Goal: Task Accomplishment & Management: Use online tool/utility

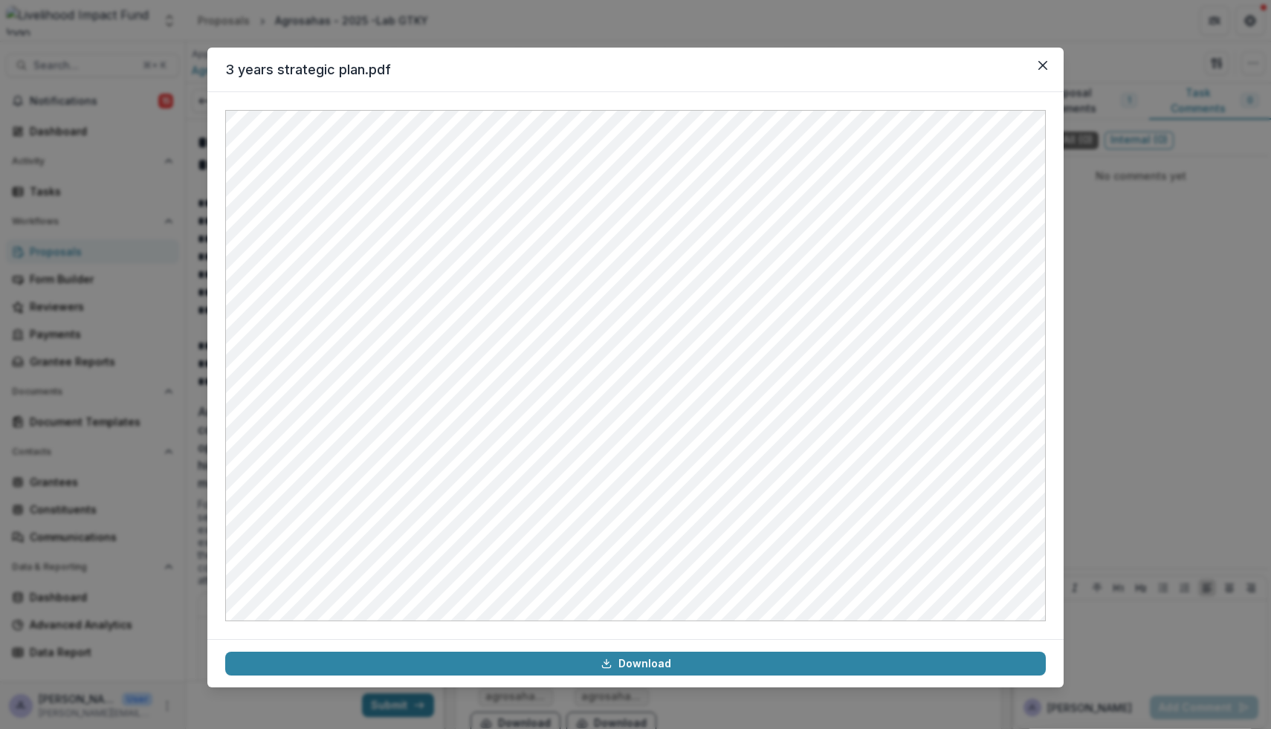
scroll to position [940, 0]
click at [1043, 74] on button "Close" at bounding box center [1043, 66] width 24 height 24
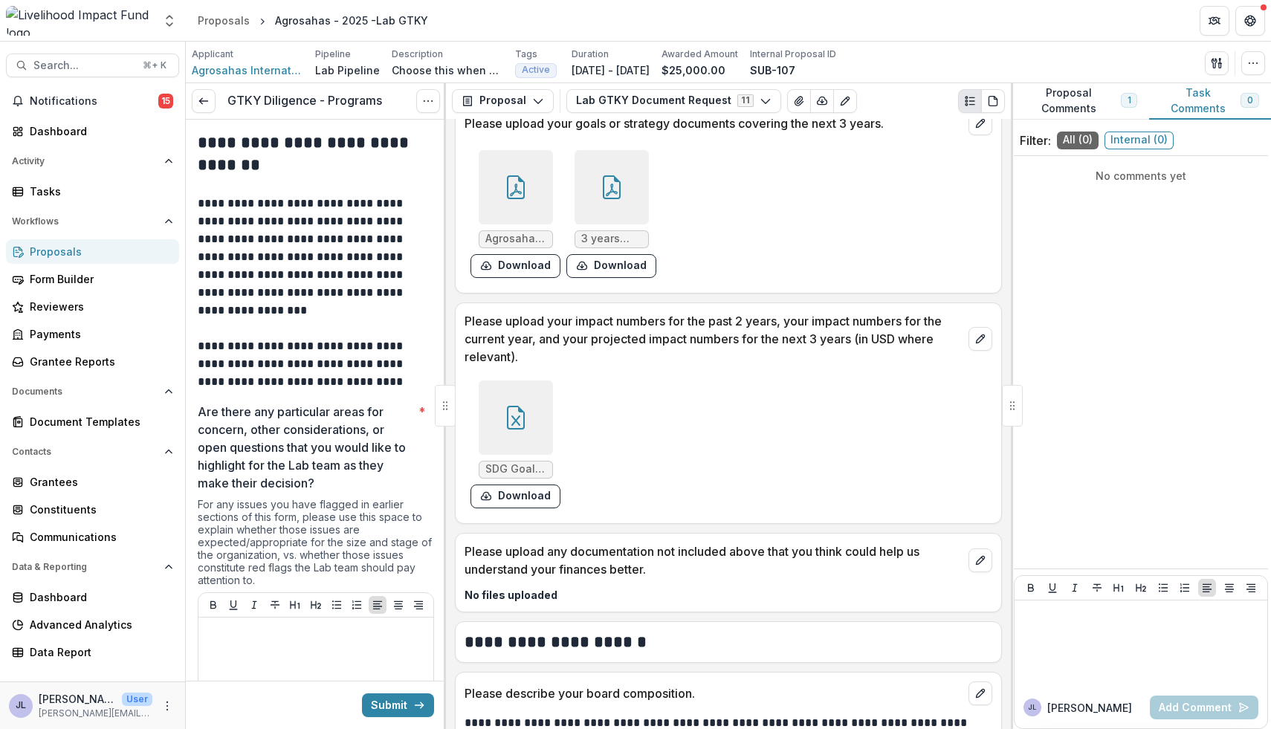
scroll to position [1100, 0]
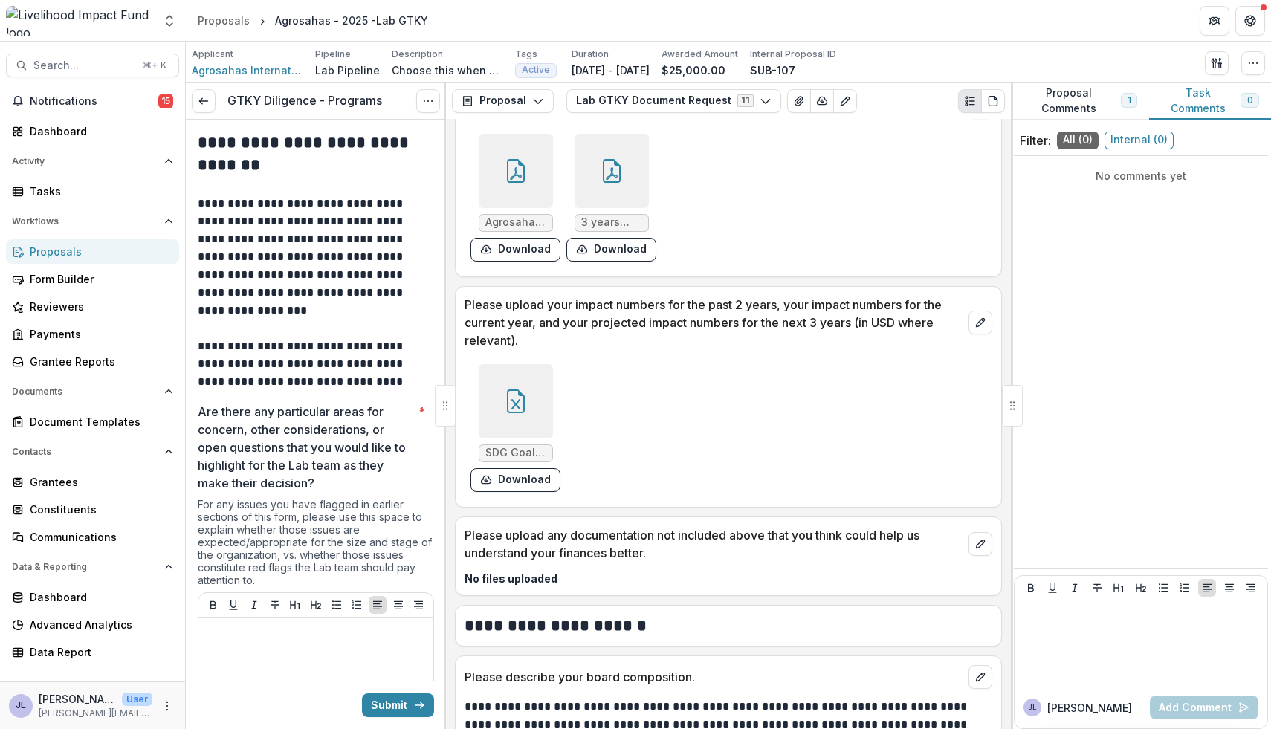
click at [521, 412] on icon at bounding box center [516, 401] width 18 height 24
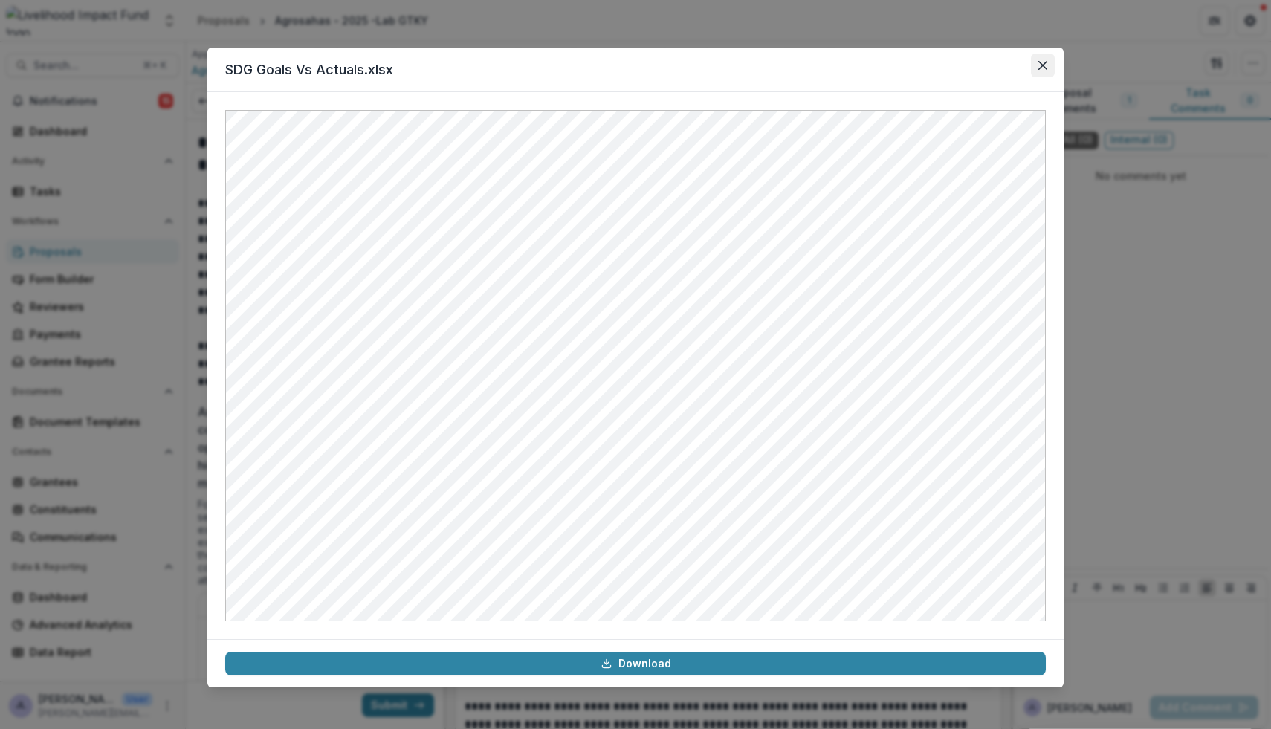
click at [1043, 66] on icon "Close" at bounding box center [1042, 65] width 9 height 9
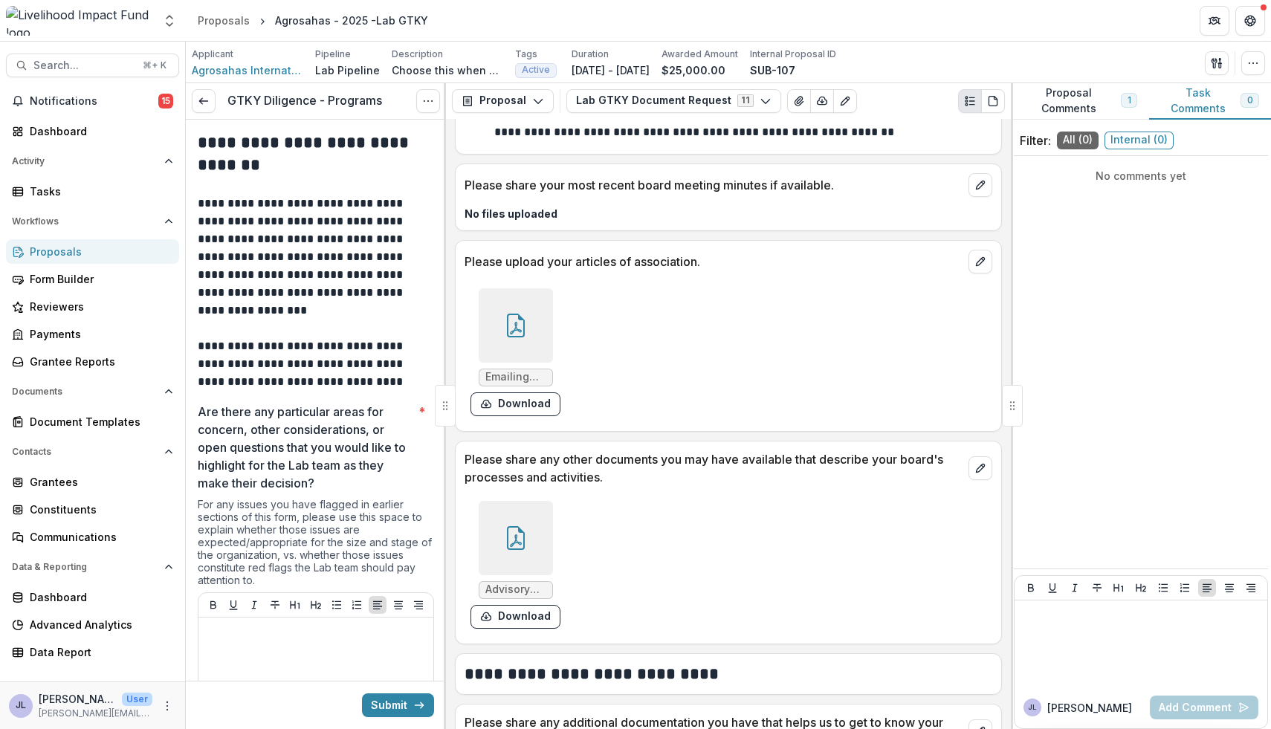
scroll to position [1885, 0]
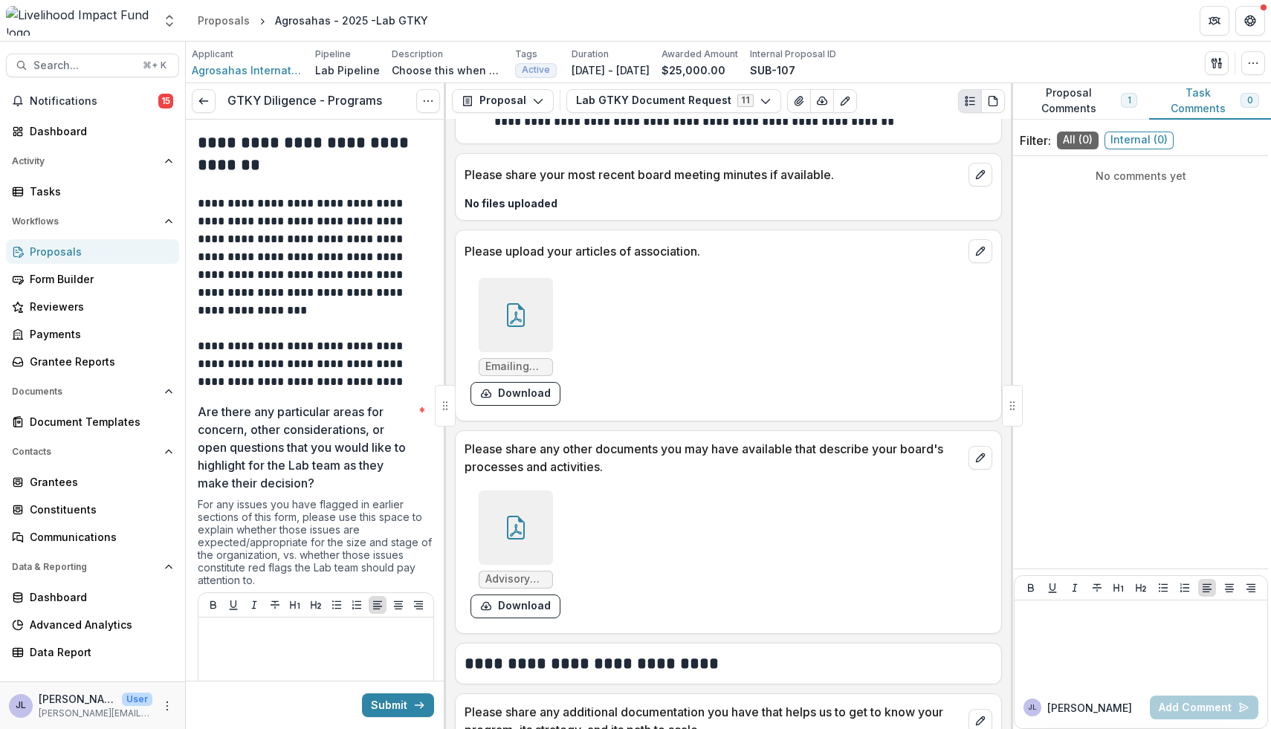
click at [531, 293] on div at bounding box center [516, 315] width 74 height 74
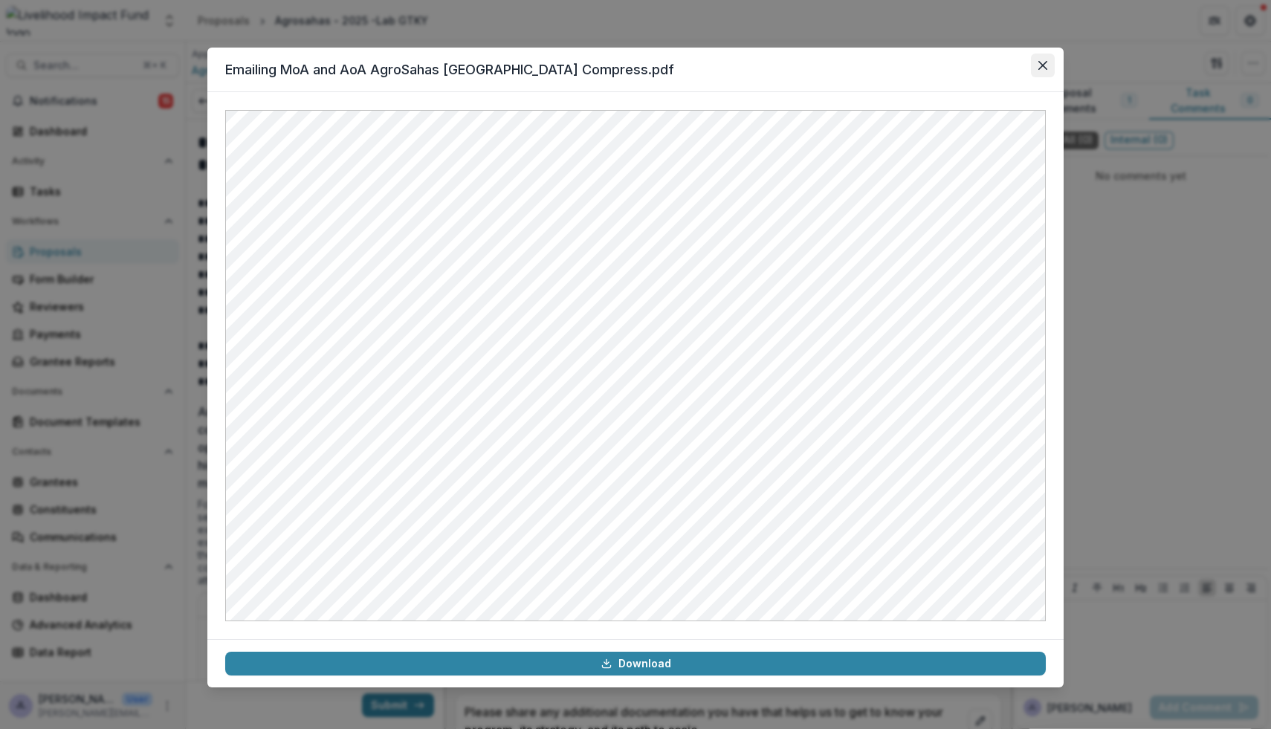
click at [1044, 66] on icon "Close" at bounding box center [1042, 65] width 9 height 9
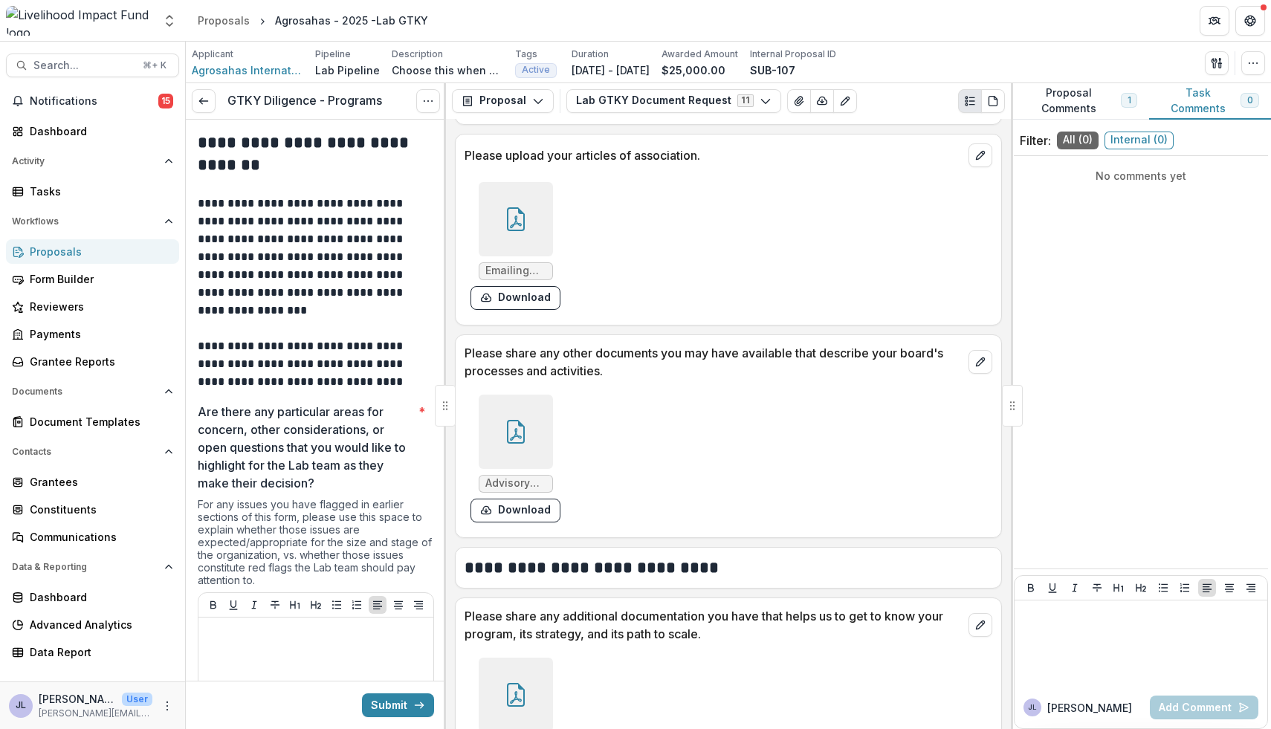
scroll to position [2044, 0]
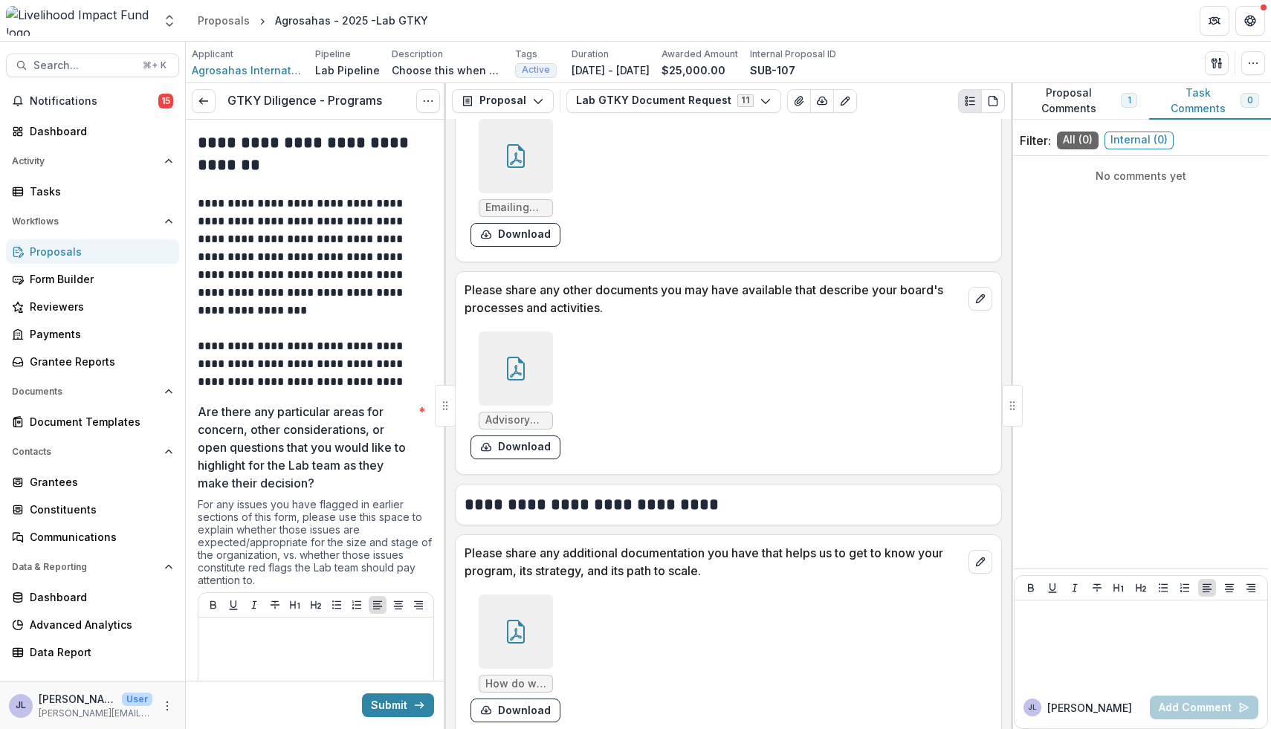
click at [515, 369] on icon at bounding box center [516, 371] width 12 height 13
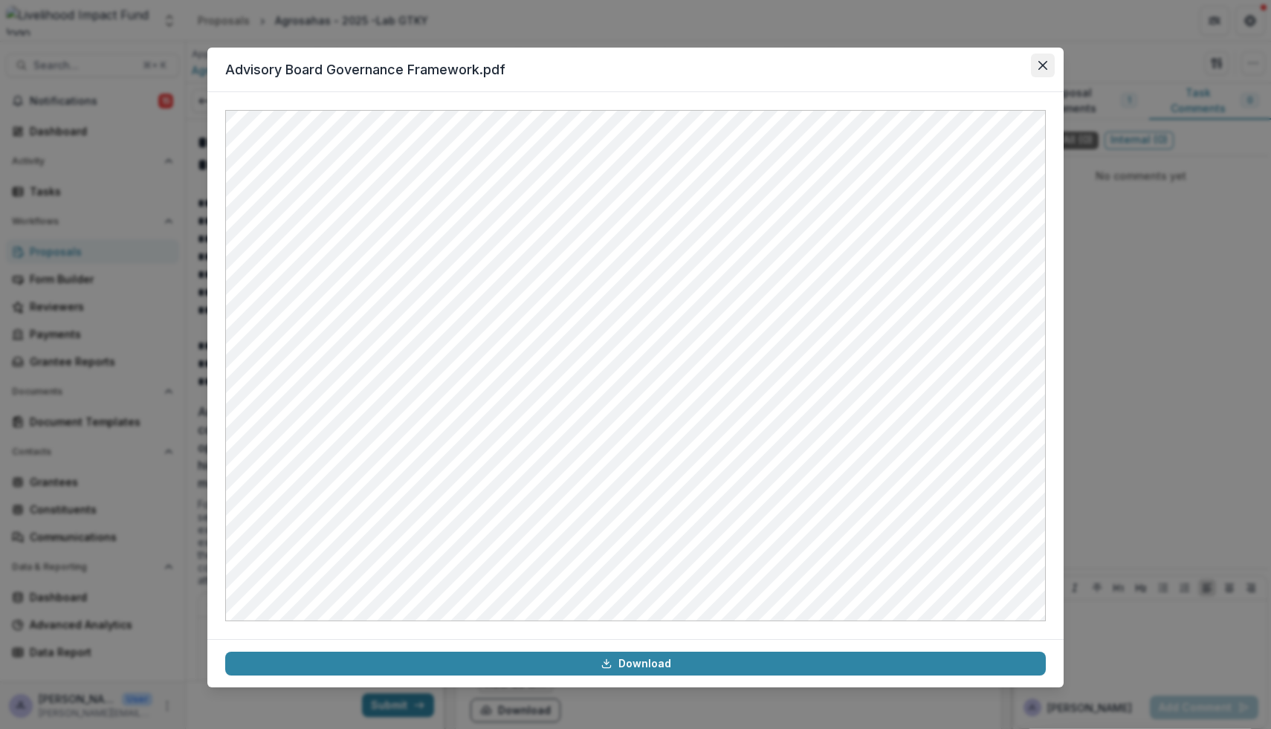
click at [1037, 65] on button "Close" at bounding box center [1043, 66] width 24 height 24
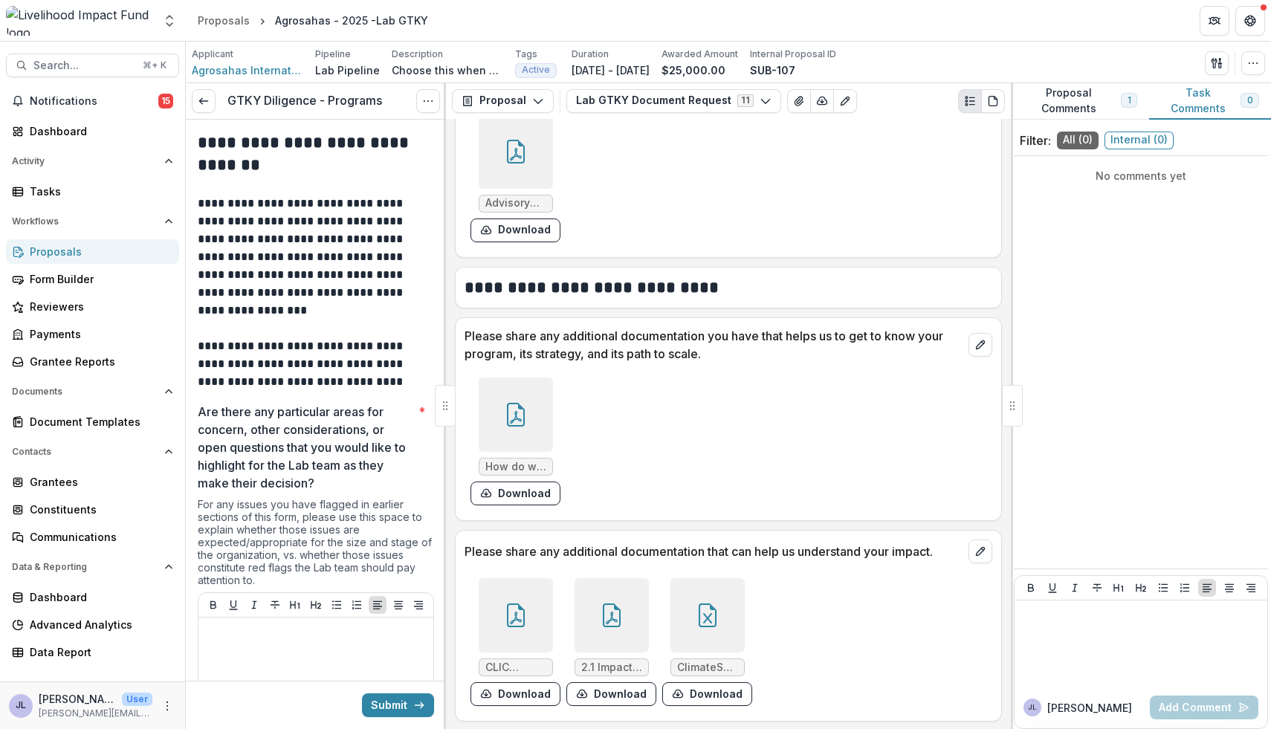
scroll to position [2268, 0]
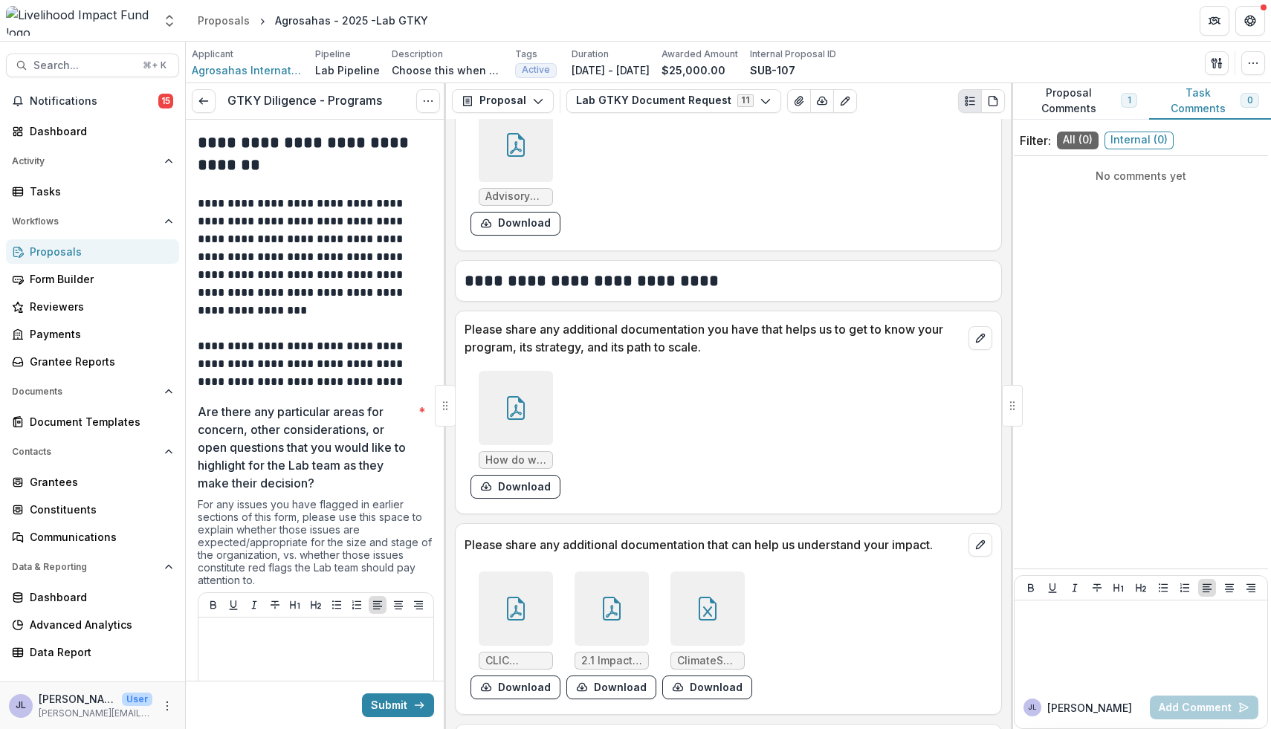
click at [535, 425] on div at bounding box center [516, 408] width 74 height 74
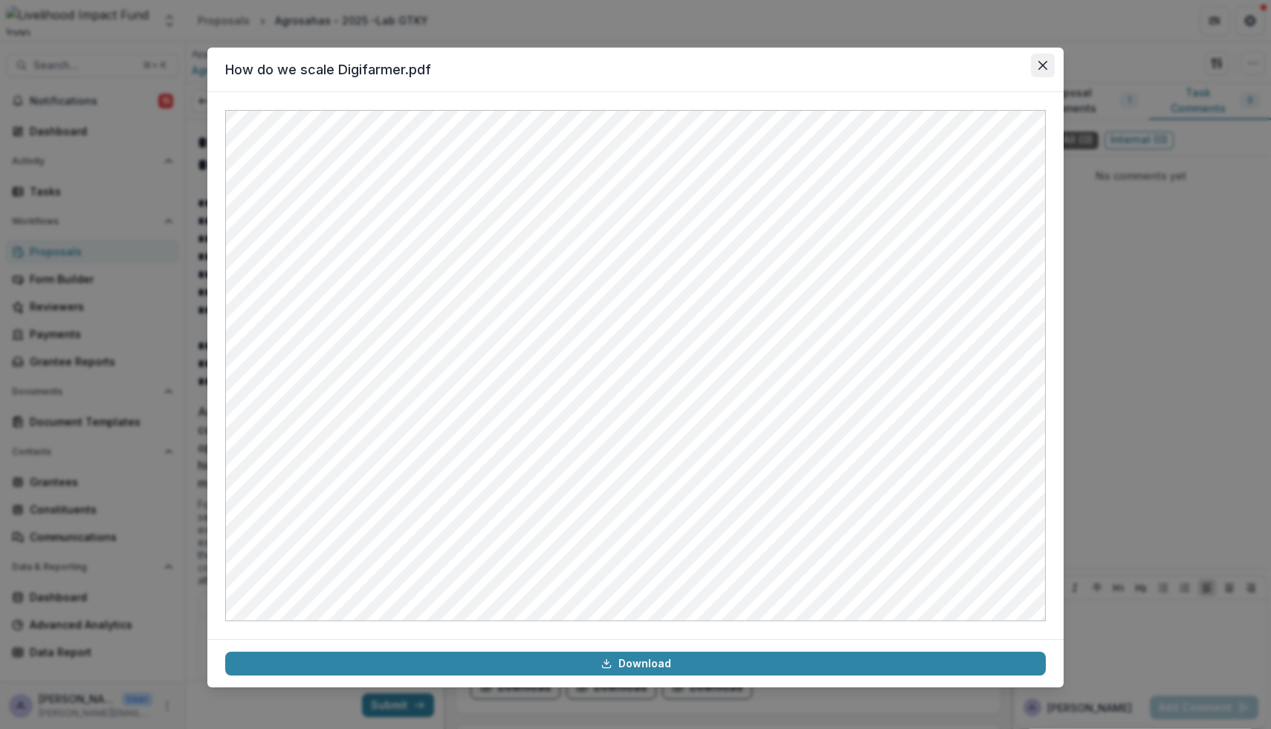
click at [1039, 69] on icon "Close" at bounding box center [1042, 65] width 9 height 9
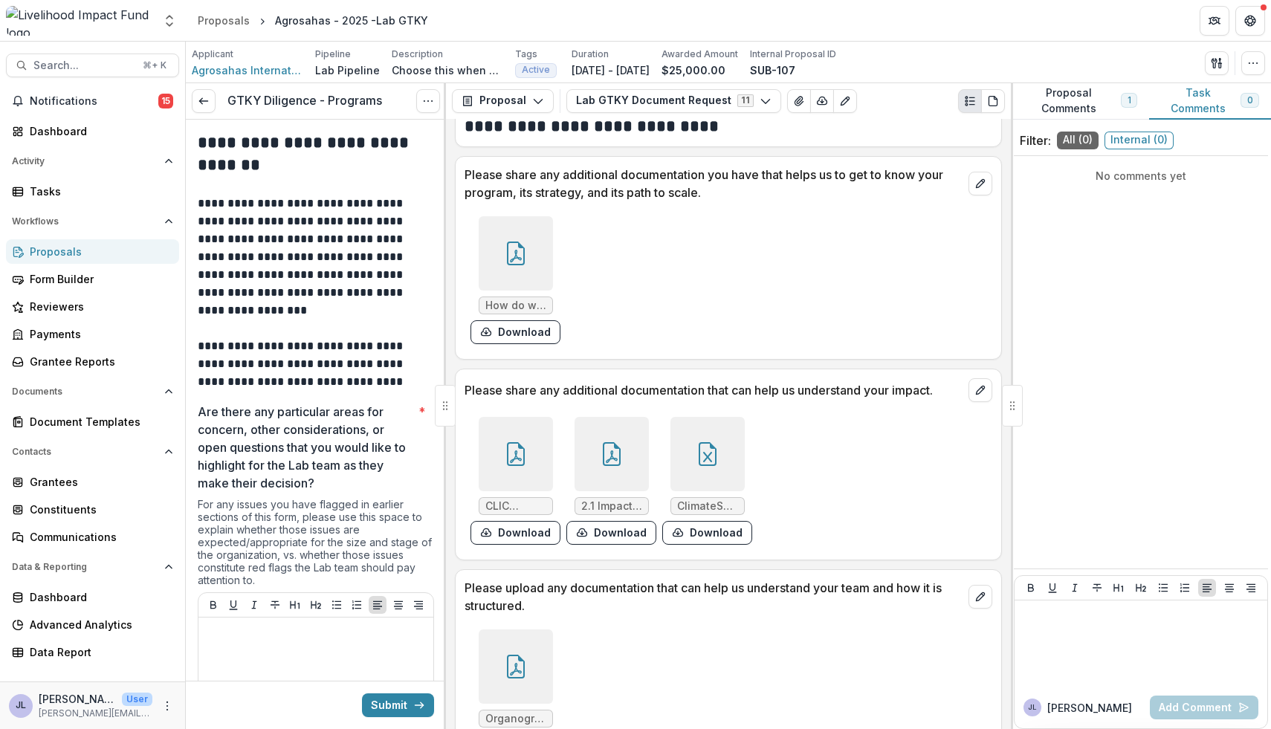
scroll to position [2439, 0]
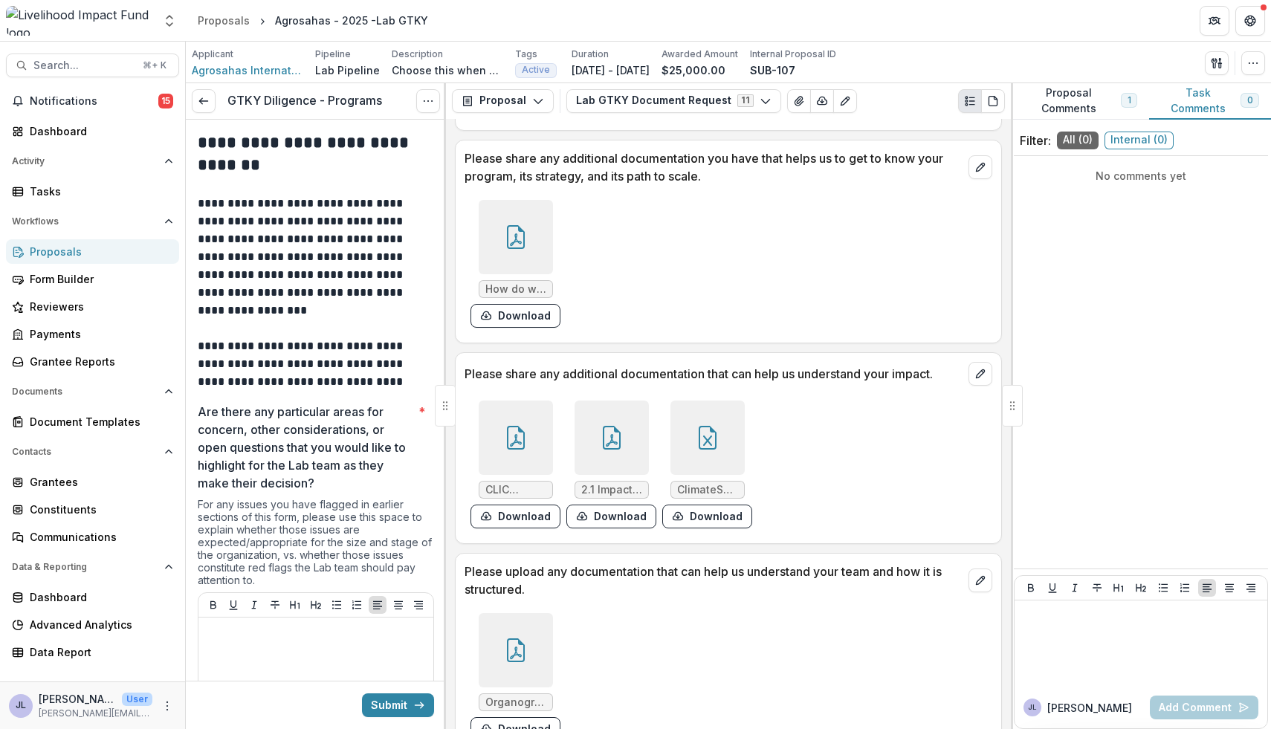
click at [528, 458] on div at bounding box center [516, 438] width 74 height 74
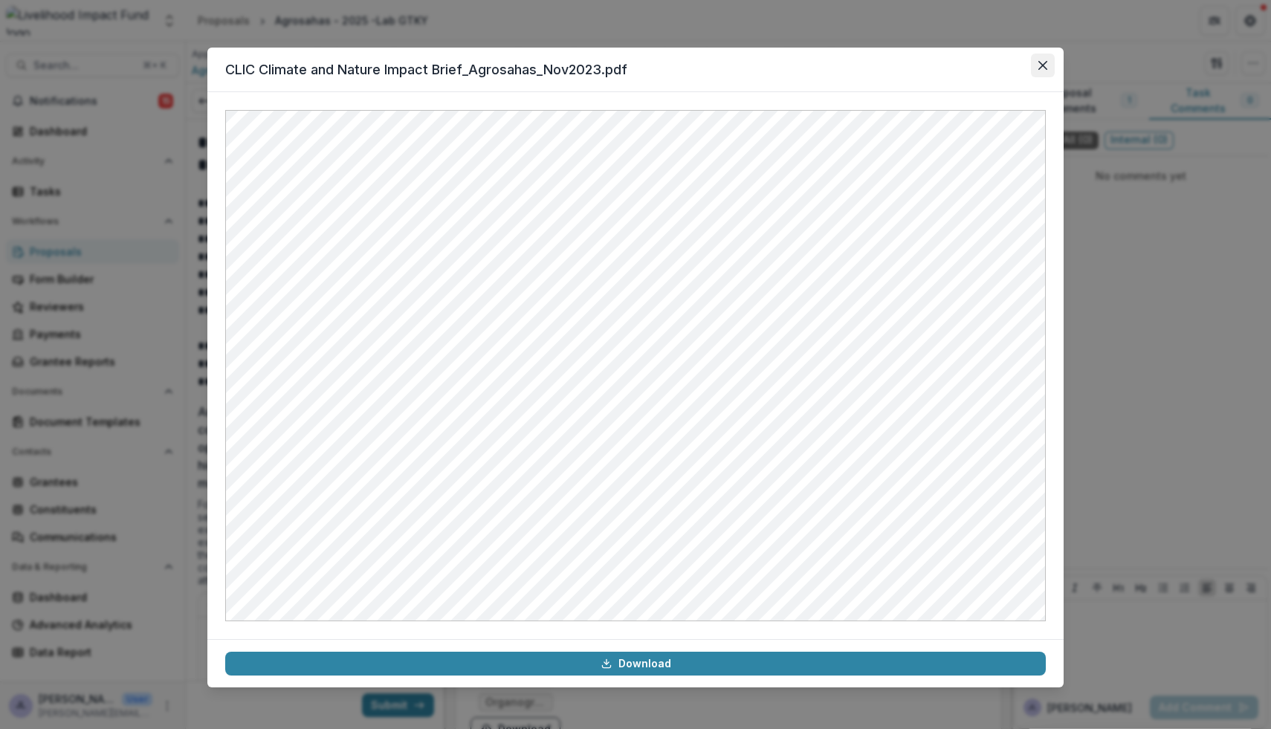
click at [1034, 65] on button "Close" at bounding box center [1043, 66] width 24 height 24
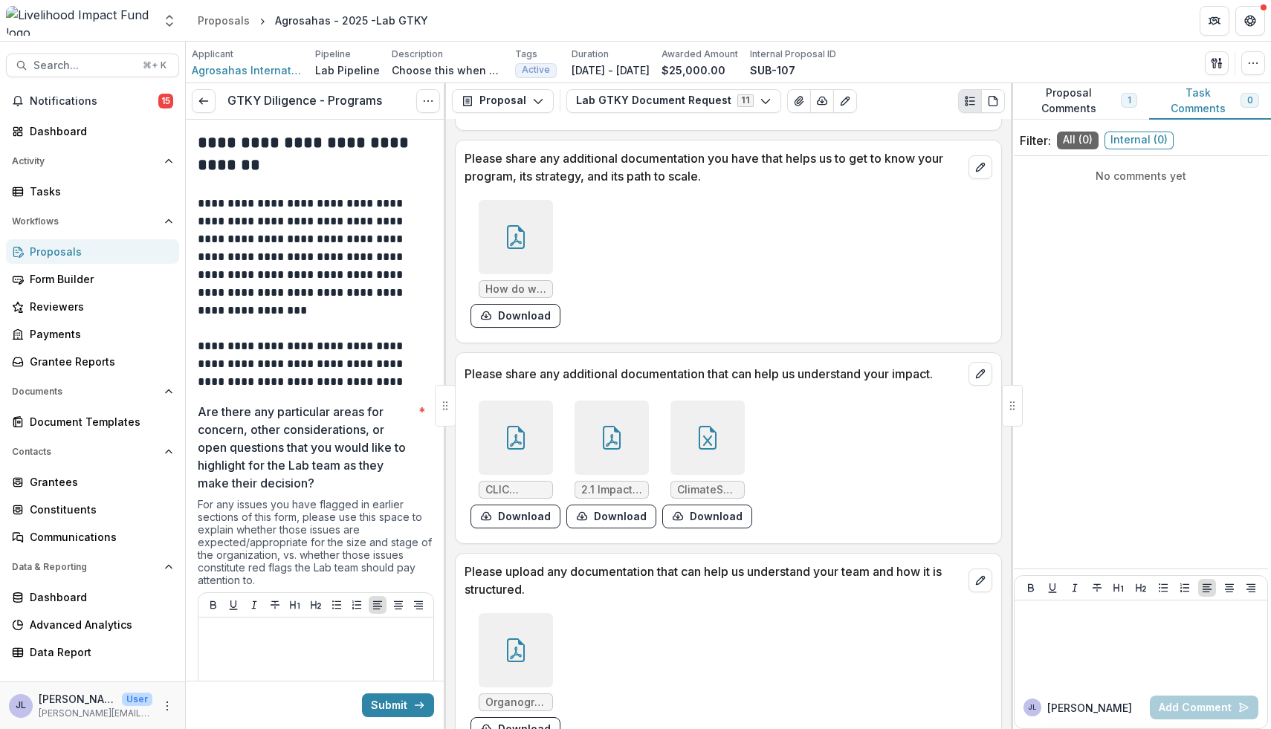
click at [626, 443] on div at bounding box center [611, 438] width 74 height 74
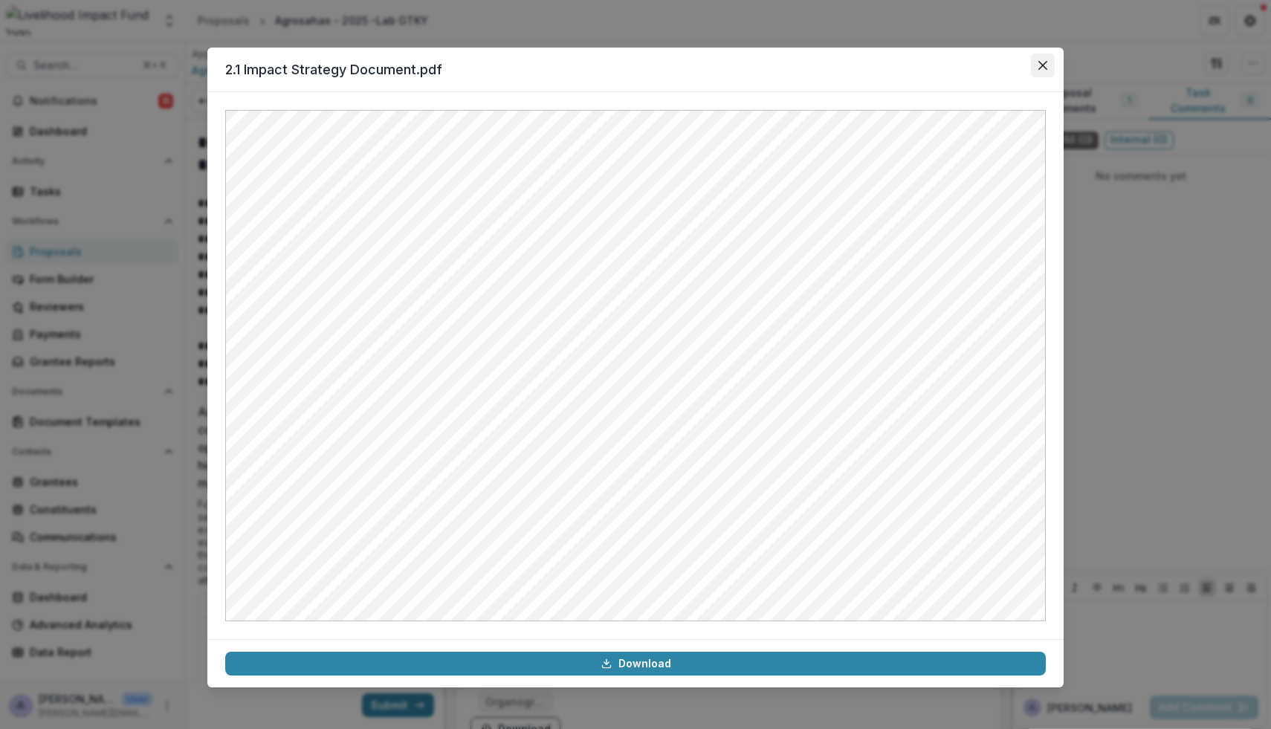
click at [1037, 63] on button "Close" at bounding box center [1043, 66] width 24 height 24
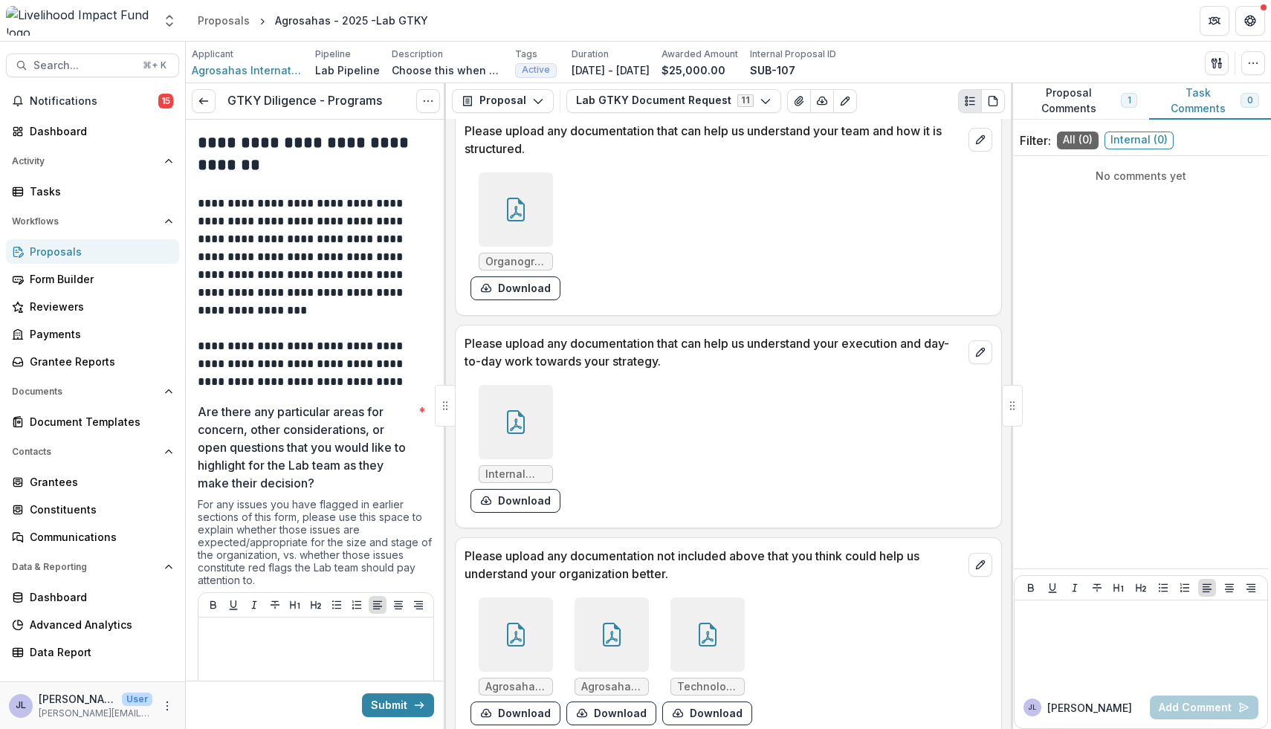
scroll to position [2915, 0]
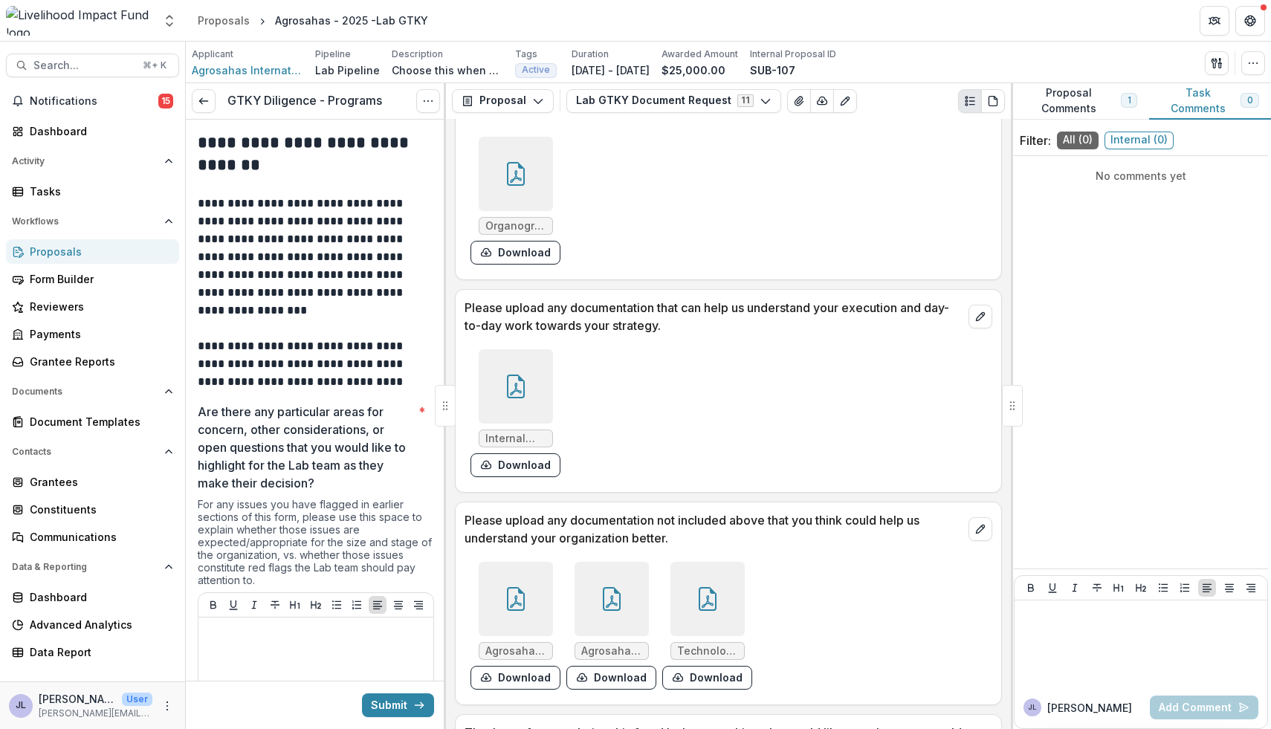
click at [508, 169] on icon at bounding box center [516, 174] width 24 height 24
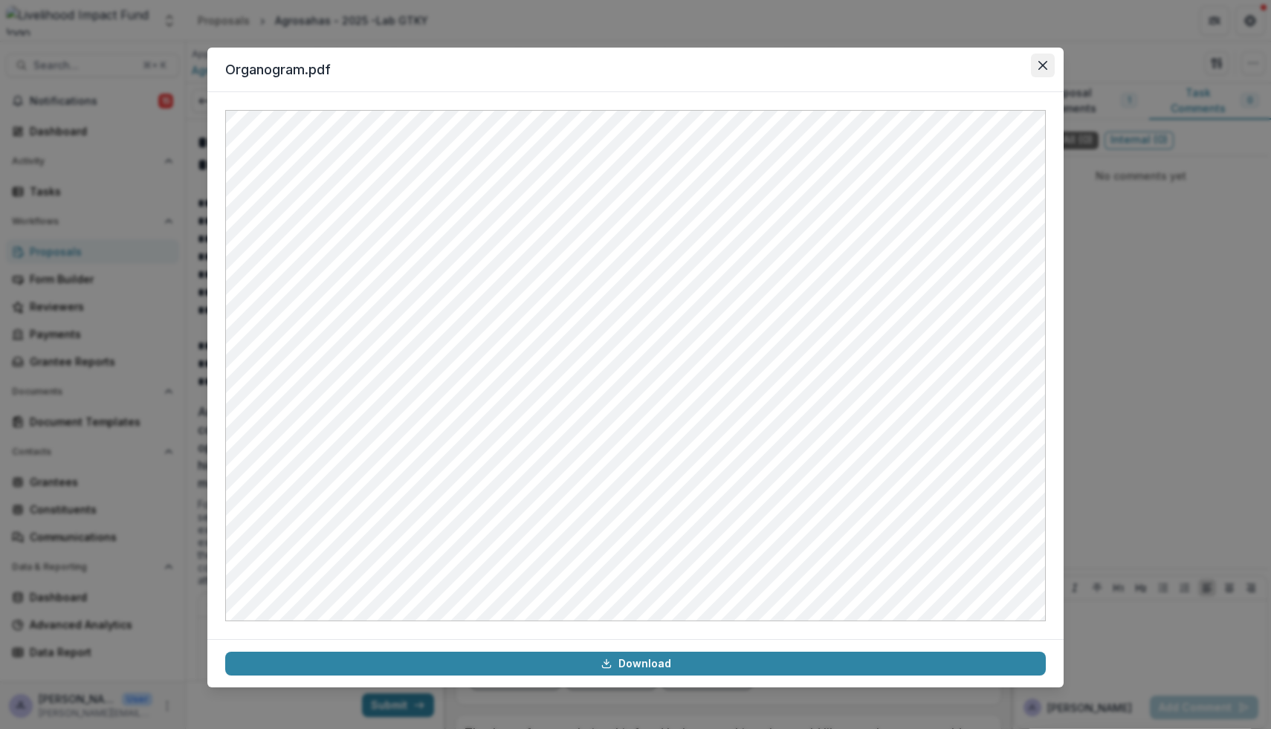
click at [1040, 66] on icon "Close" at bounding box center [1042, 65] width 9 height 9
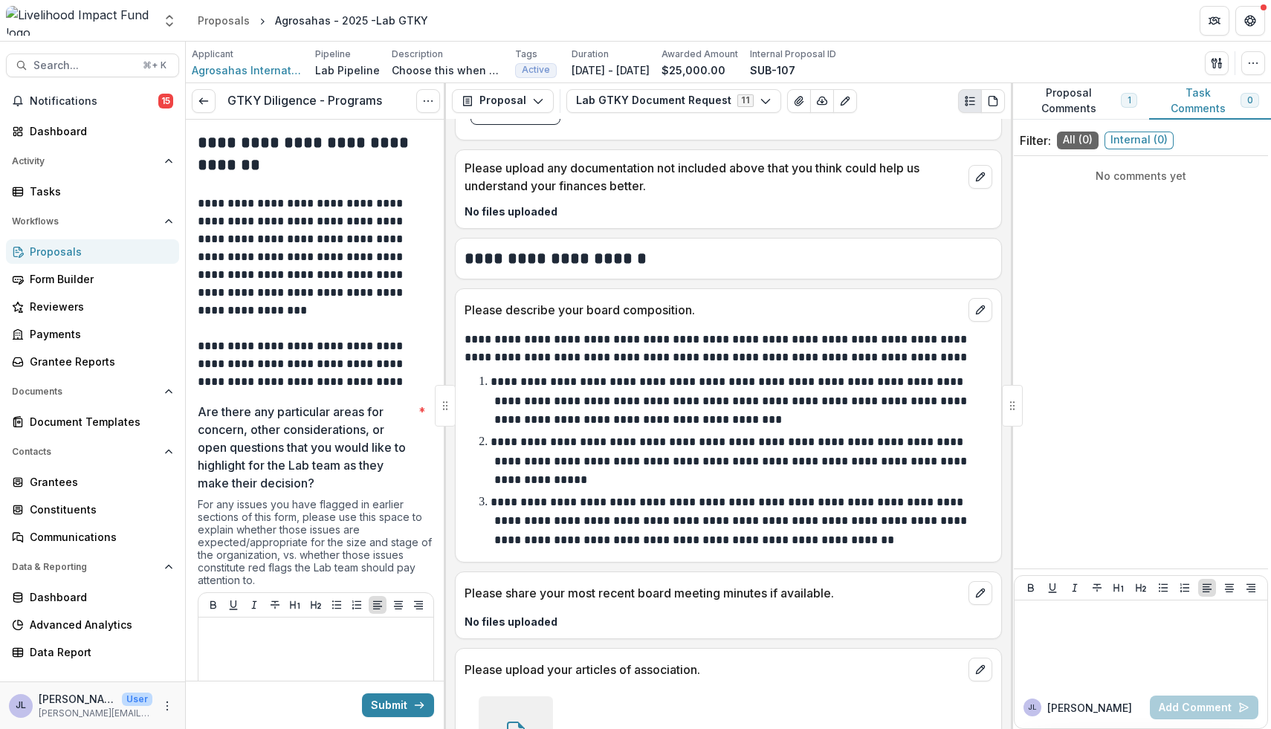
scroll to position [1465, 0]
